Goal: Find specific page/section: Find specific page/section

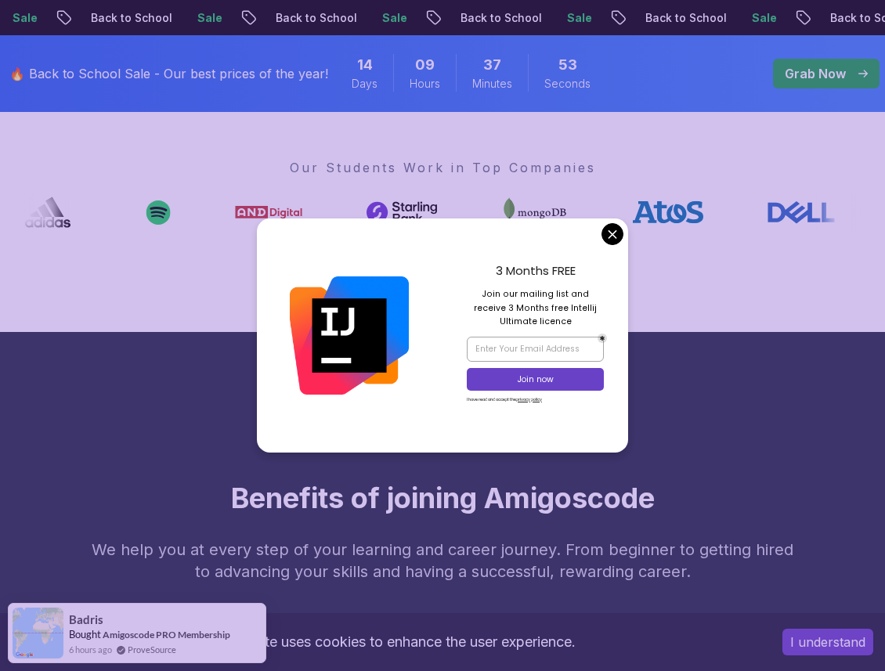
scroll to position [638, 0]
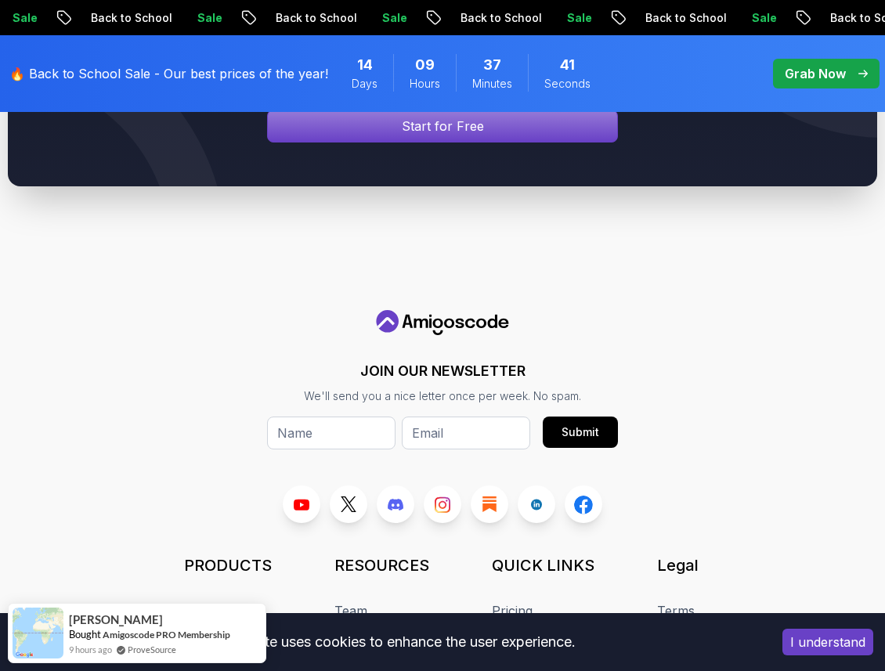
scroll to position [6352, 0]
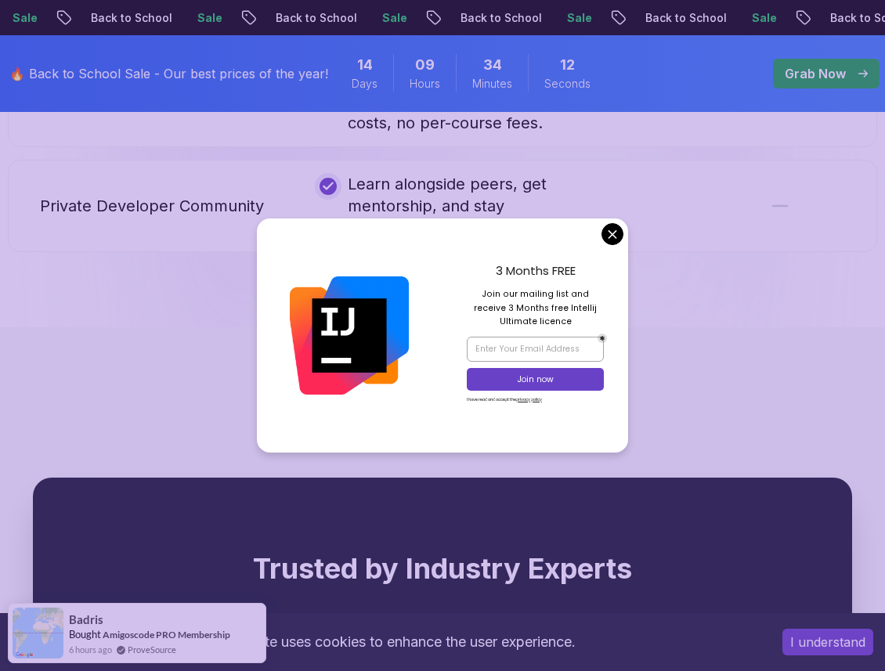
scroll to position [3892, 0]
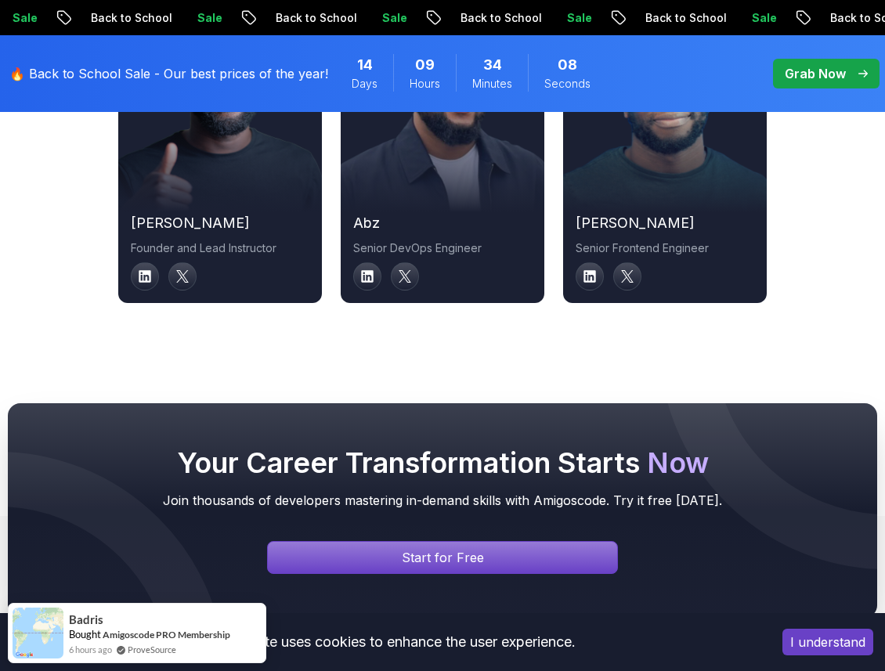
scroll to position [6352, 0]
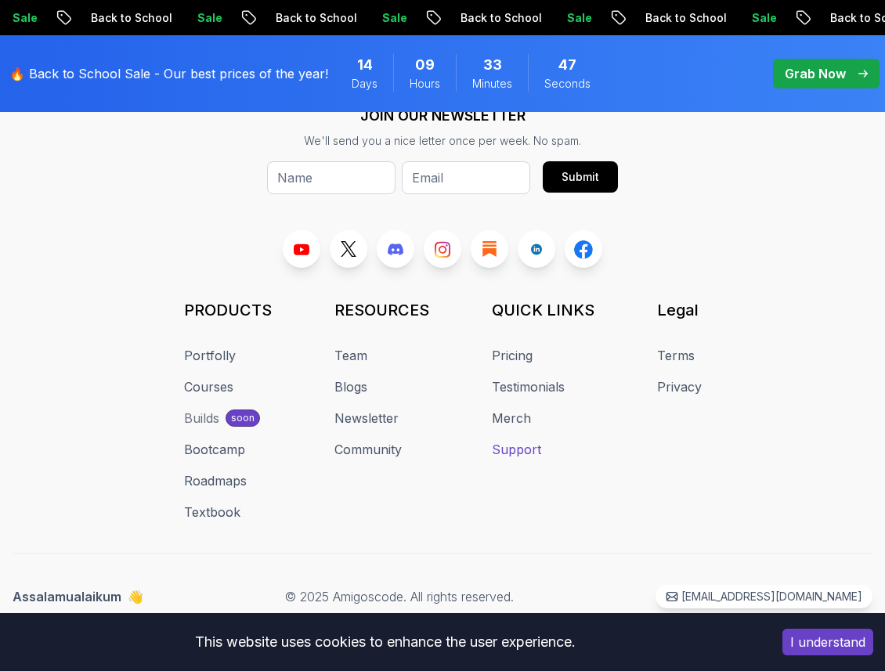
click at [514, 453] on link "Support" at bounding box center [516, 449] width 49 height 19
